Goal: Information Seeking & Learning: Understand process/instructions

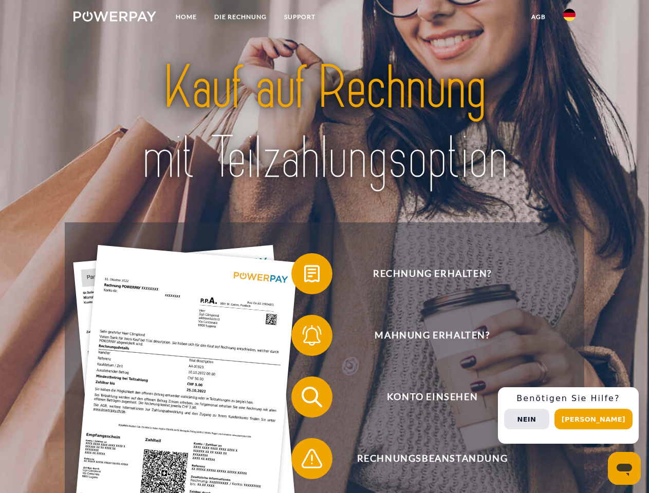
click at [115, 18] on img at bounding box center [114, 16] width 83 height 10
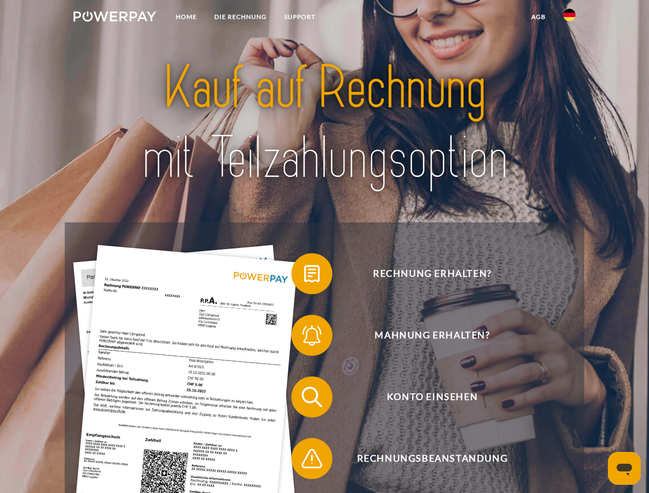
click at [569, 18] on img at bounding box center [569, 15] width 12 height 12
click at [538, 17] on link "agb" at bounding box center [538, 17] width 32 height 18
click at [304, 276] on span at bounding box center [296, 273] width 51 height 51
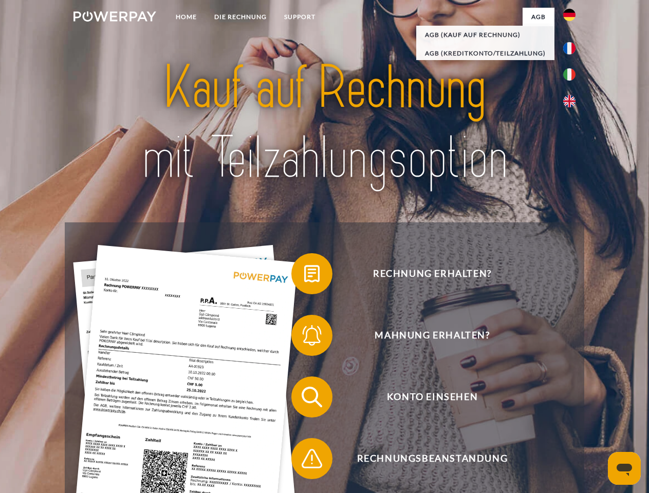
click at [304, 337] on span at bounding box center [296, 335] width 51 height 51
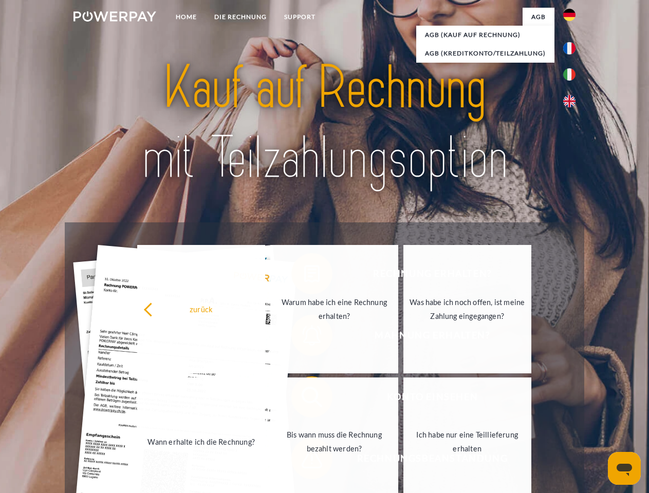
click at [304, 399] on link "Bis wann muss die Rechnung bezahlt werden?" at bounding box center [334, 441] width 128 height 128
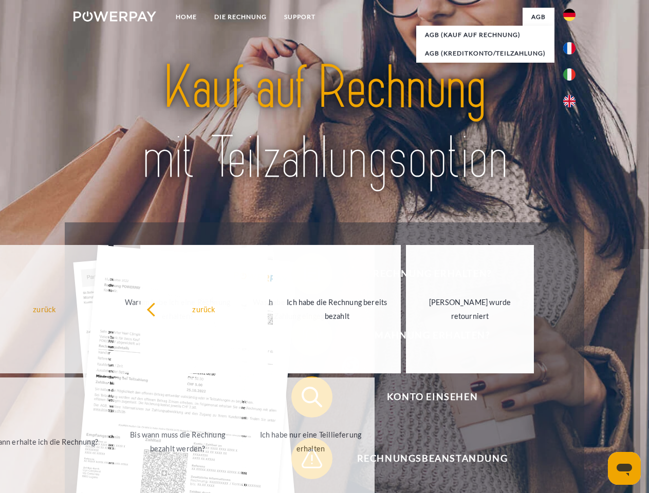
click at [304, 461] on span at bounding box center [296, 458] width 51 height 51
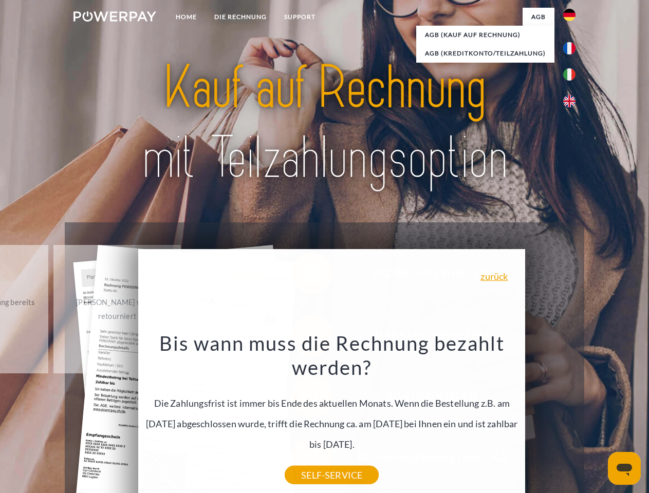
click at [572, 415] on div "Rechnung erhalten? Mahnung erhalten? Konto einsehen" at bounding box center [324, 427] width 519 height 411
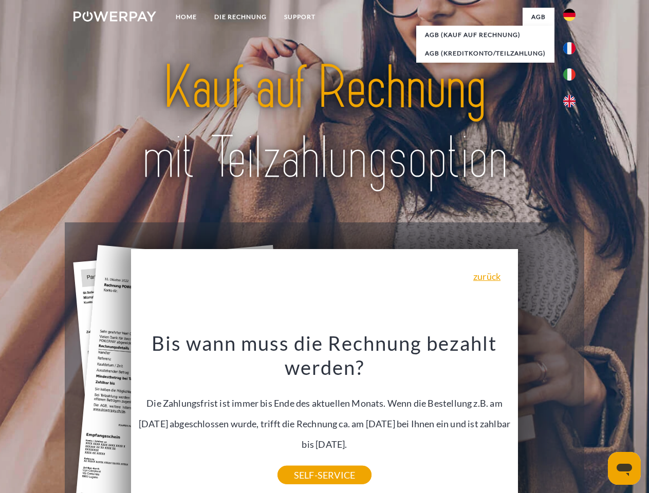
click at [546, 417] on span "Konto einsehen" at bounding box center [432, 396] width 252 height 41
click at [597, 419] on header "Home DIE RECHNUNG SUPPORT" at bounding box center [324, 354] width 649 height 709
